Goal: Task Accomplishment & Management: Use online tool/utility

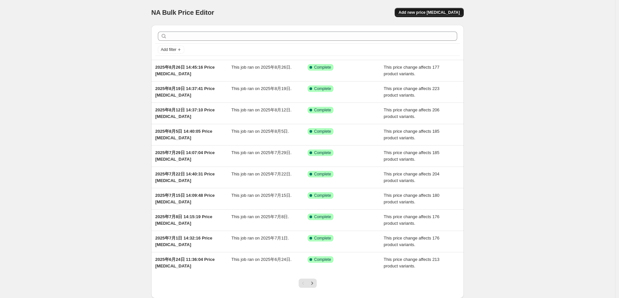
click at [437, 8] on button "Add new price [MEDICAL_DATA]" at bounding box center [429, 12] width 69 height 9
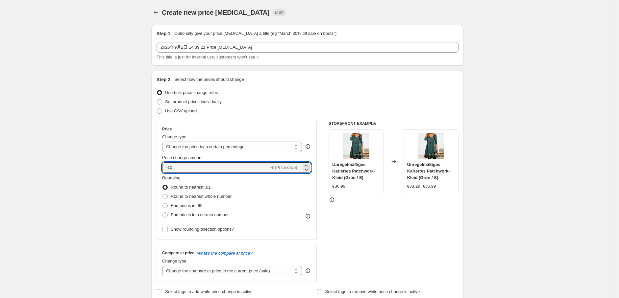
drag, startPoint x: 176, startPoint y: 168, endPoint x: 135, endPoint y: 170, distance: 40.5
click at [235, 145] on select "Change the price to a certain amount Change the price by a certain amount Chang…" at bounding box center [232, 147] width 140 height 11
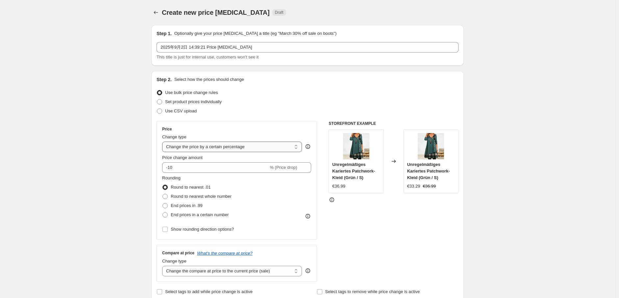
select select "no_change"
click at [164, 142] on select "Change the price to a certain amount Change the price by a certain amount Chang…" at bounding box center [232, 147] width 140 height 11
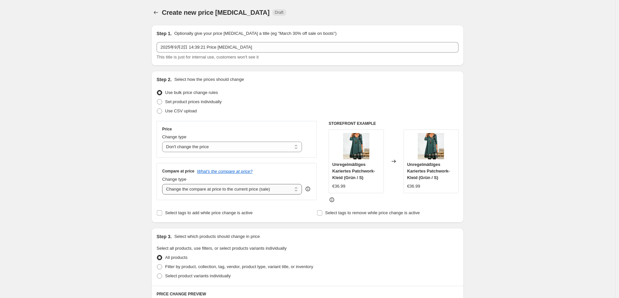
click at [216, 193] on select "Change the compare at price to the current price (sale) Change the compare at p…" at bounding box center [232, 189] width 140 height 11
select select "remove"
click at [164, 185] on select "Change the compare at price to the current price (sale) Change the compare at p…" at bounding box center [232, 189] width 140 height 11
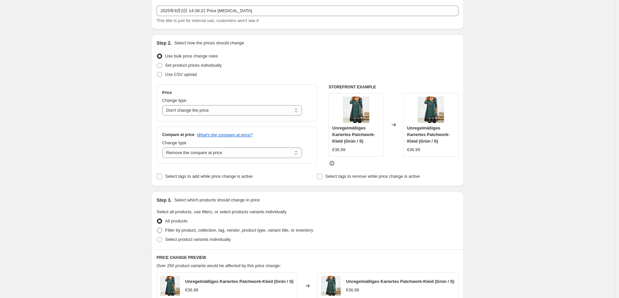
click at [164, 231] on label "Filter by product, collection, tag, vendor, product type, variant title, or inv…" at bounding box center [235, 230] width 157 height 9
click at [157, 228] on input "Filter by product, collection, tag, vendor, product type, variant title, or inv…" at bounding box center [157, 228] width 0 height 0
radio input "true"
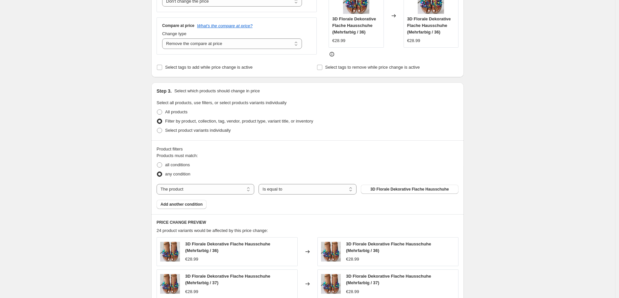
scroll to position [146, 0]
click at [234, 187] on select "The product The product's collection The product's tag The product's vendor The…" at bounding box center [206, 189] width 98 height 11
select select "tag"
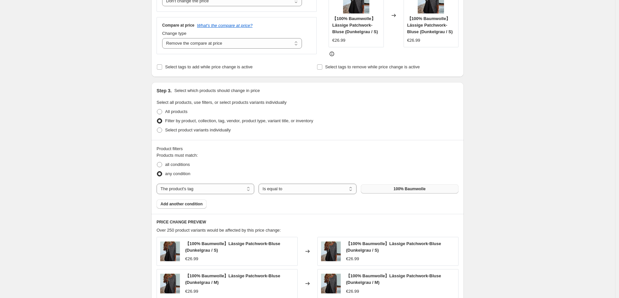
click at [413, 189] on span "100% Baumwolle" at bounding box center [410, 189] width 32 height 5
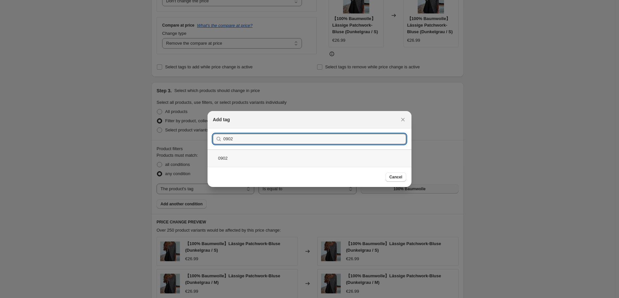
type input "0902"
click at [291, 159] on div "0902" at bounding box center [310, 158] width 204 height 17
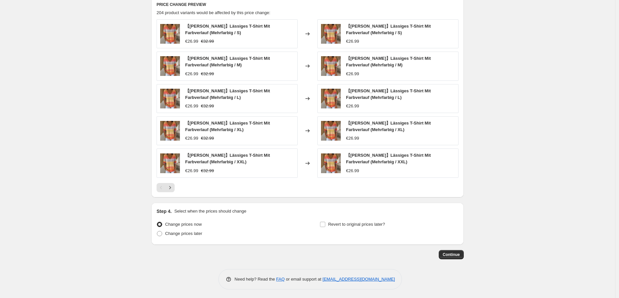
scroll to position [372, 0]
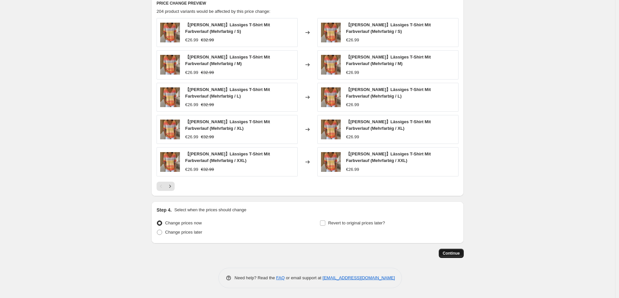
click at [453, 252] on span "Continue" at bounding box center [451, 253] width 17 height 5
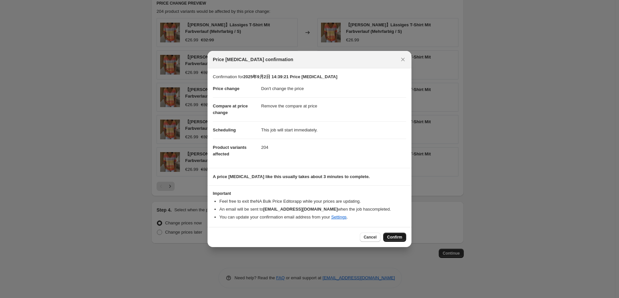
click at [395, 237] on span "Confirm" at bounding box center [394, 237] width 15 height 5
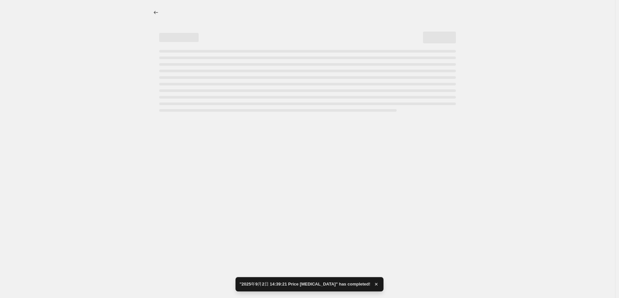
select select "no_change"
select select "remove"
select select "tag"
